Goal: Obtain resource: Download file/media

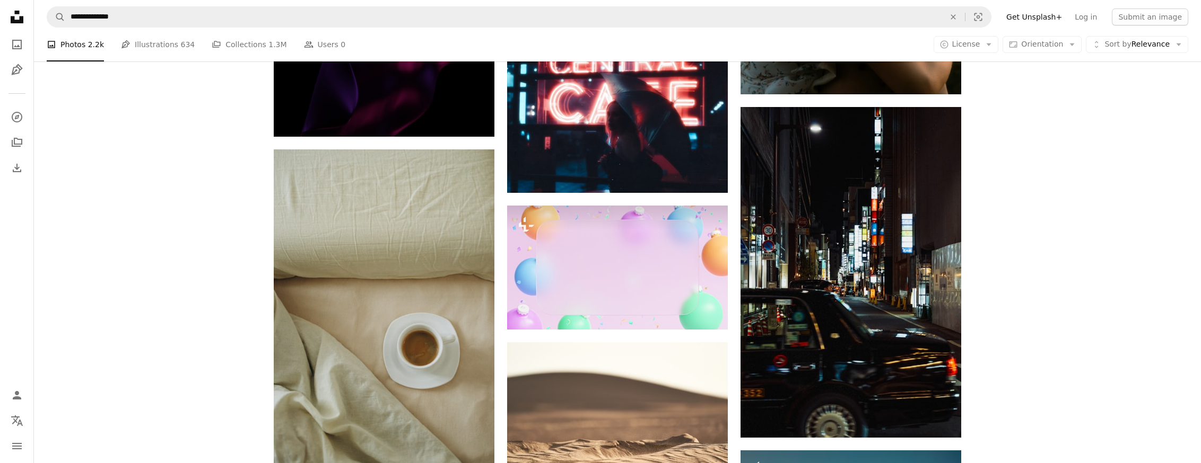
scroll to position [5837, 0]
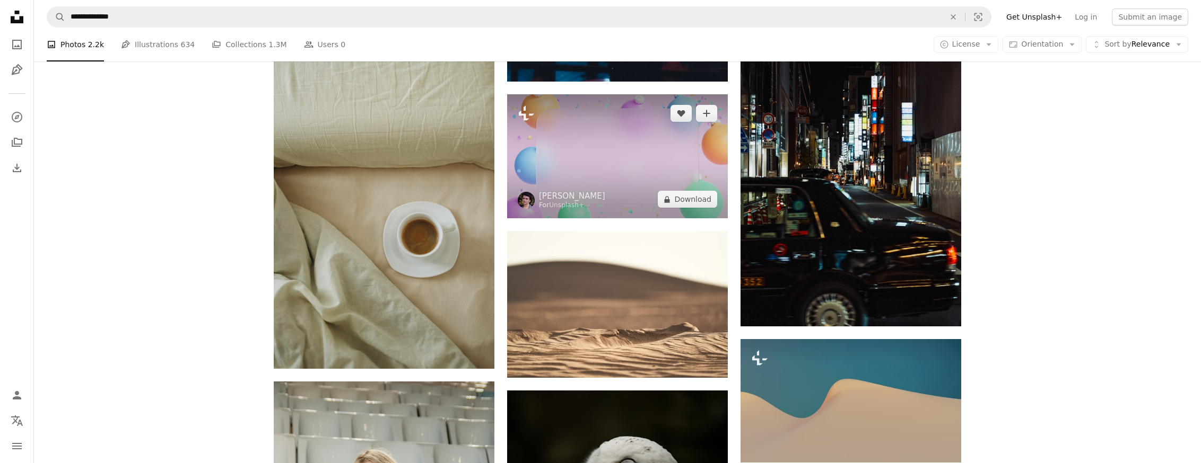
click at [643, 175] on img at bounding box center [617, 156] width 221 height 124
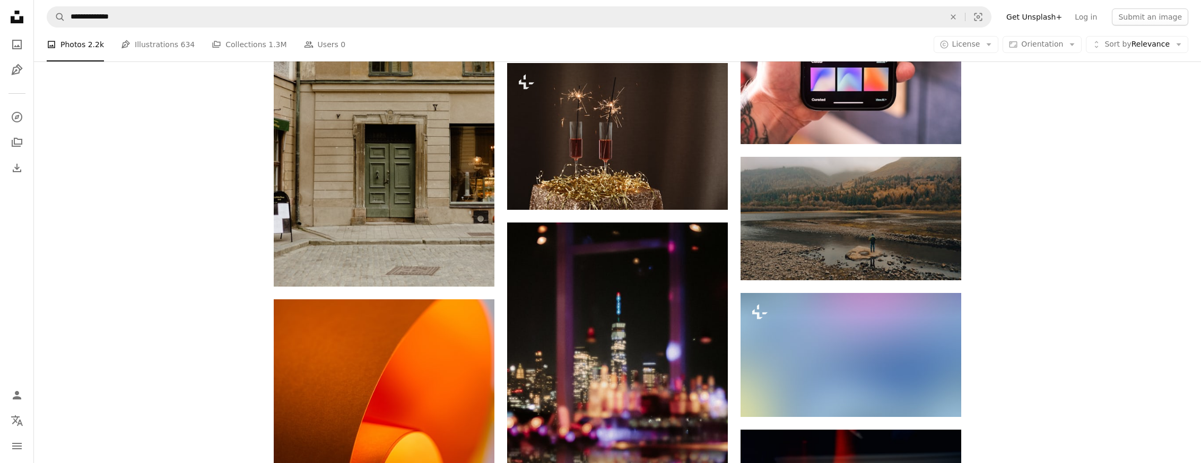
scroll to position [9401, 0]
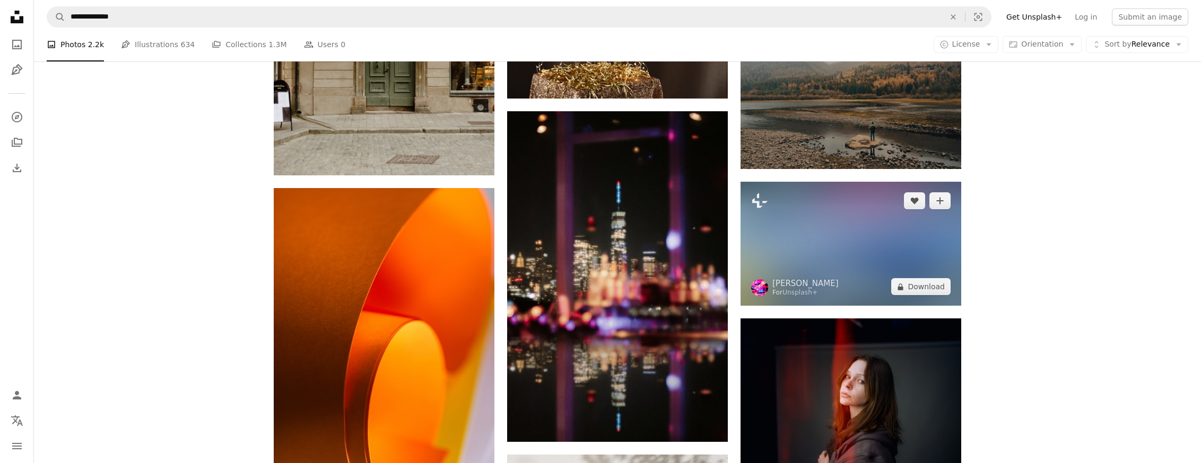
click at [809, 252] on img at bounding box center [850, 244] width 221 height 124
